Goal: Task Accomplishment & Management: Manage account settings

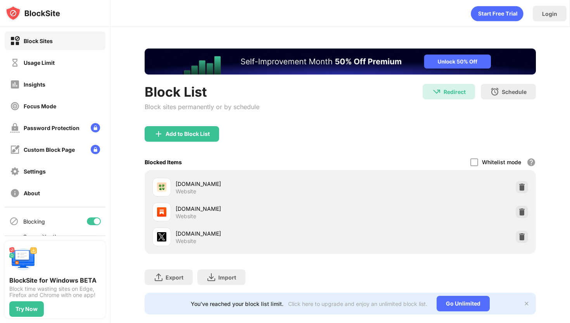
click at [514, 242] on div "[DOMAIN_NAME] Website" at bounding box center [340, 236] width 382 height 25
click at [523, 235] on img at bounding box center [522, 237] width 8 height 8
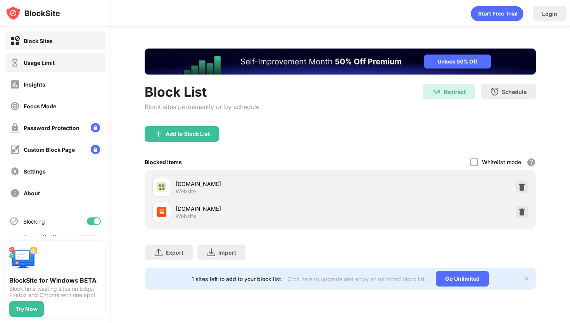
click at [47, 66] on div "Usage Limit" at bounding box center [32, 63] width 45 height 10
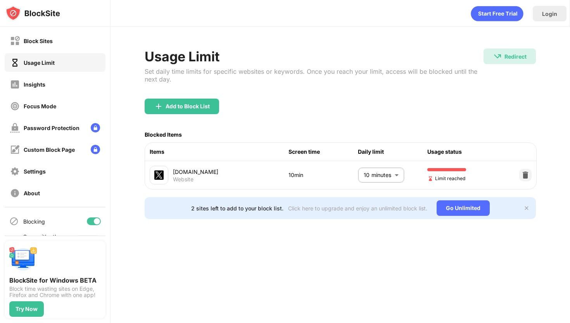
click at [389, 148] on div "Daily limit" at bounding box center [392, 151] width 69 height 9
click at [377, 181] on body "Block Sites Usage Limit Insights Focus Mode Password Protection Custom Block Pa…" at bounding box center [285, 161] width 570 height 323
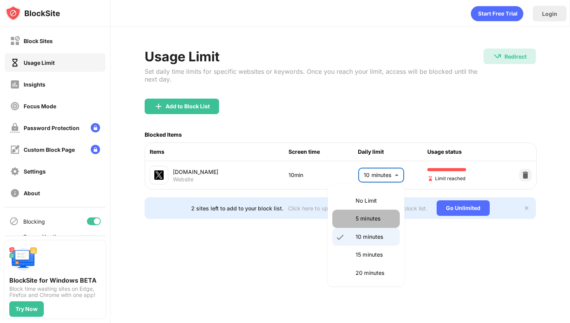
click at [372, 213] on li "5 minutes" at bounding box center [365, 218] width 67 height 18
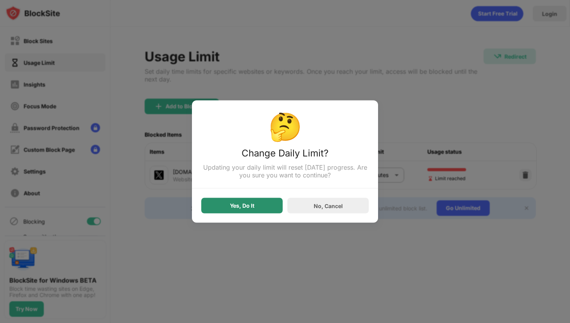
click at [260, 202] on div "Yes, Do It" at bounding box center [241, 206] width 81 height 16
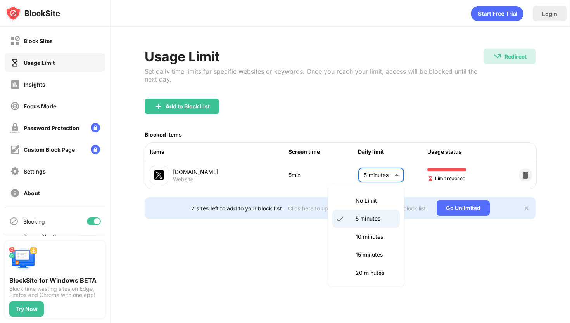
click at [387, 183] on body "Block Sites Usage Limit Insights Focus Mode Password Protection Custom Block Pa…" at bounding box center [285, 161] width 570 height 323
click at [379, 238] on p "10 minutes" at bounding box center [376, 236] width 40 height 9
type input "**"
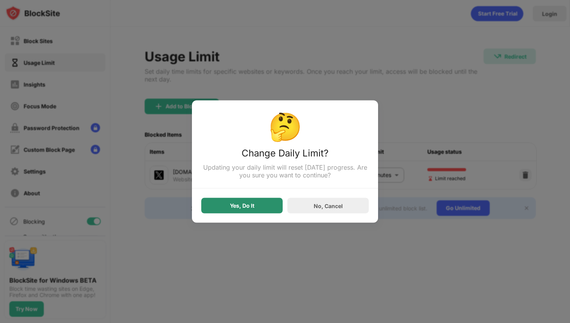
click at [269, 205] on div "Yes, Do It" at bounding box center [241, 206] width 81 height 16
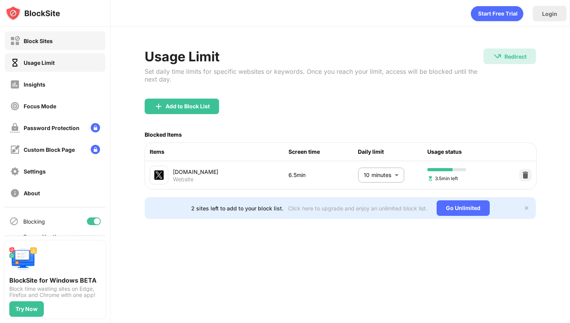
click at [35, 45] on div "Block Sites" at bounding box center [31, 41] width 43 height 10
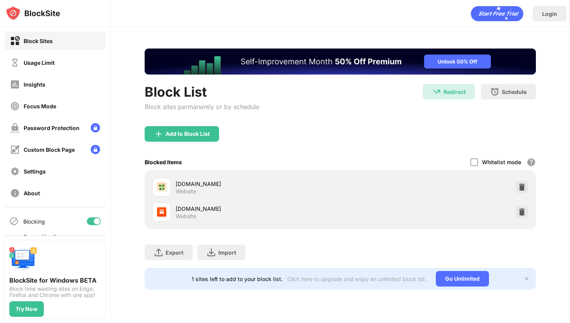
click at [168, 137] on div "Add to Block List" at bounding box center [182, 134] width 74 height 16
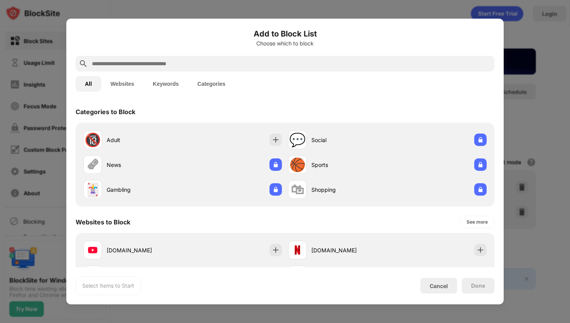
click at [194, 55] on div "Add to Block List Choose which to block" at bounding box center [285, 42] width 419 height 28
click at [194, 62] on input "text" at bounding box center [291, 63] width 400 height 9
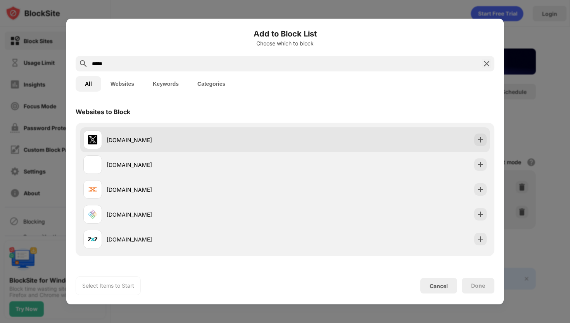
type input "*****"
click at [249, 134] on div "[DOMAIN_NAME]" at bounding box center [184, 139] width 202 height 19
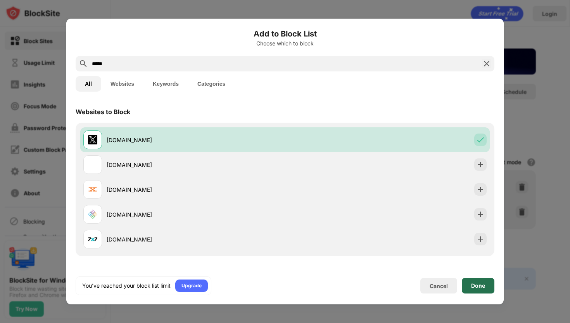
click at [475, 284] on div "Done" at bounding box center [478, 285] width 14 height 6
